Goal: Task Accomplishment & Management: Use online tool/utility

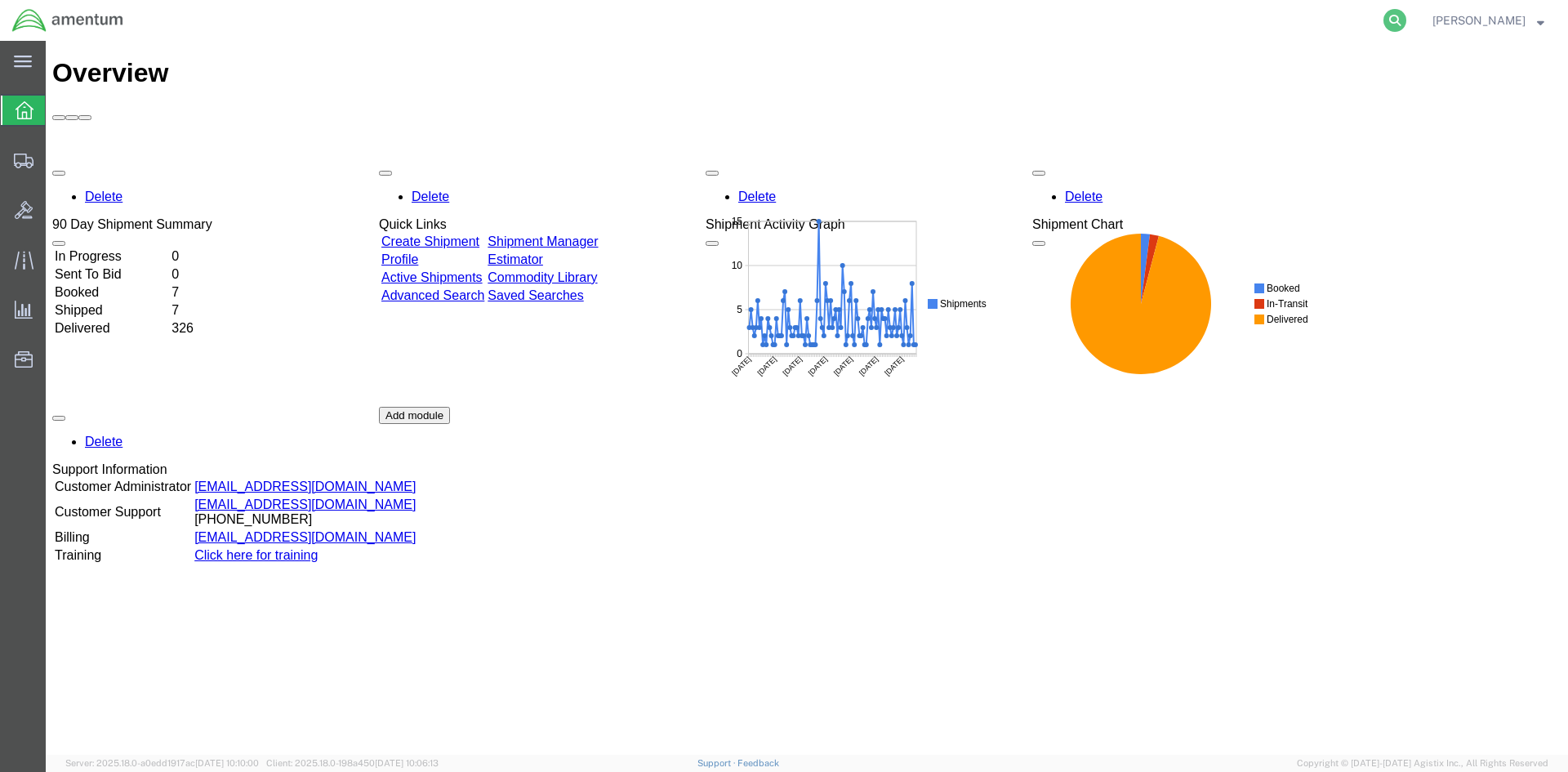
click at [1406, 21] on icon at bounding box center [1394, 20] width 23 height 23
click at [974, 25] on input "search" at bounding box center [1135, 20] width 497 height 39
paste input "S633-25247-2482"
type input "S633-25247-2482"
click at [1406, 18] on icon at bounding box center [1394, 20] width 23 height 23
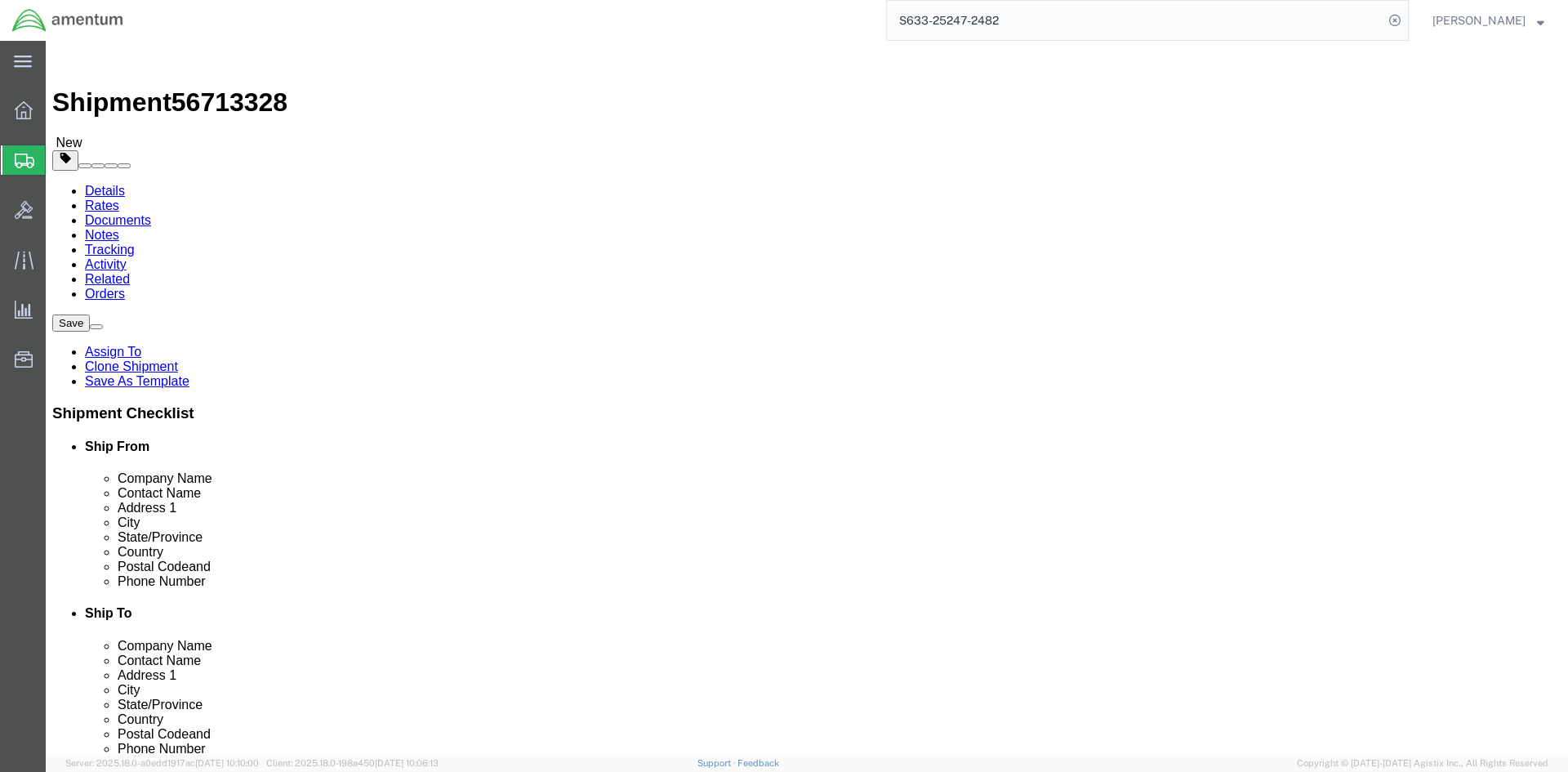
select select "42718"
select select
click button "Rate Shipment"
